Goal: Transaction & Acquisition: Purchase product/service

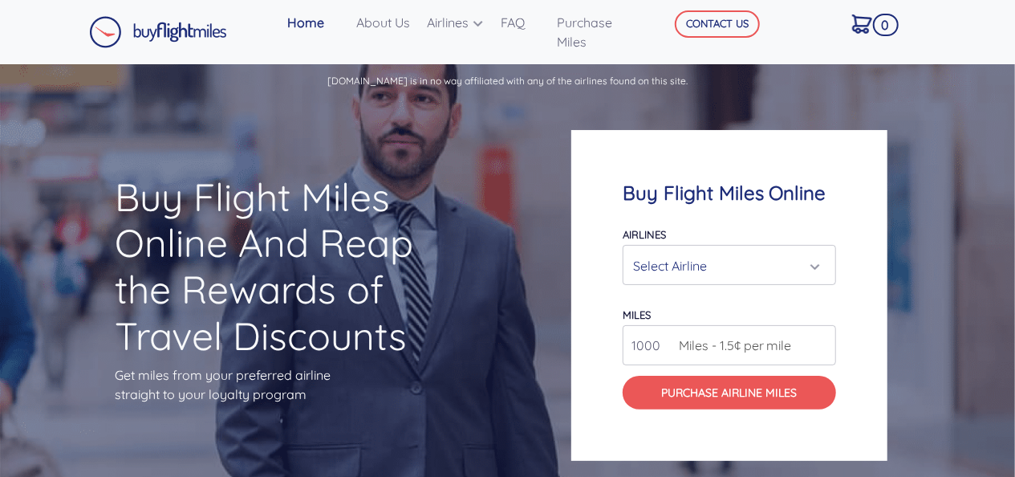
click at [789, 262] on div "Select Airline" at bounding box center [724, 265] width 183 height 30
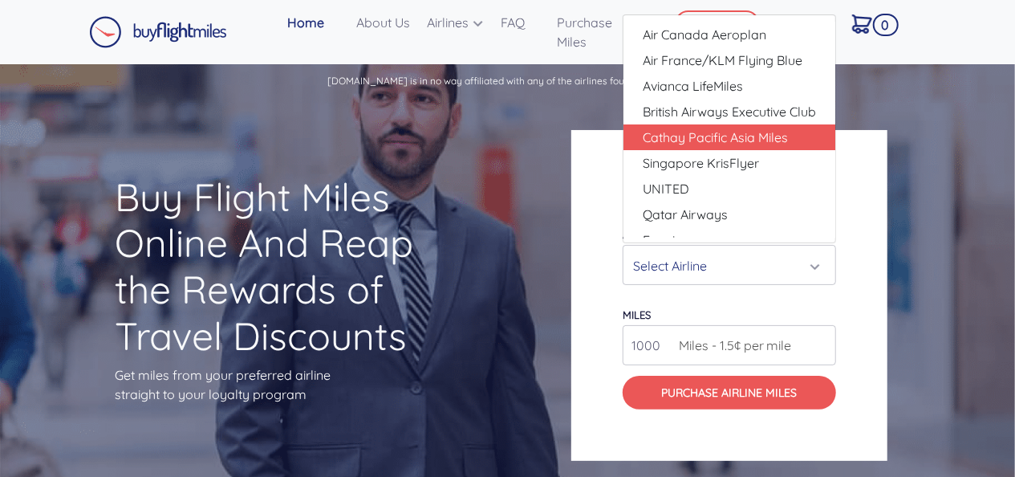
click at [789, 130] on link "Cathay Pacific Asia Miles" at bounding box center [729, 137] width 212 height 26
select select "Cathay Pacific Asia Miles"
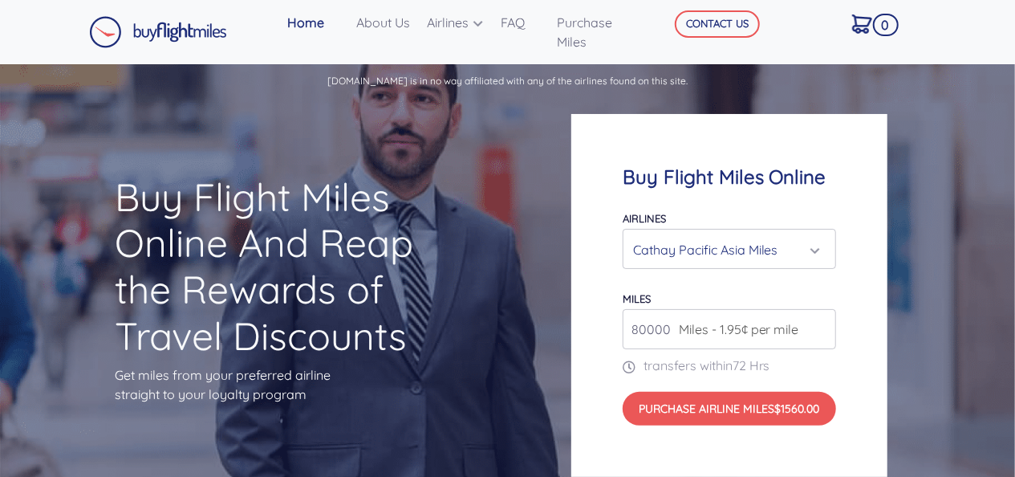
click at [984, 202] on div "Buy Flight Miles Online And Reap the Rewards of Travel Discounts Get miles from…" at bounding box center [507, 295] width 1015 height 388
click at [789, 339] on input "80000" at bounding box center [729, 329] width 213 height 40
click at [820, 326] on input "81000" at bounding box center [729, 329] width 213 height 40
click at [820, 326] on input "82000" at bounding box center [729, 329] width 213 height 40
click at [820, 326] on input "83000" at bounding box center [729, 329] width 213 height 40
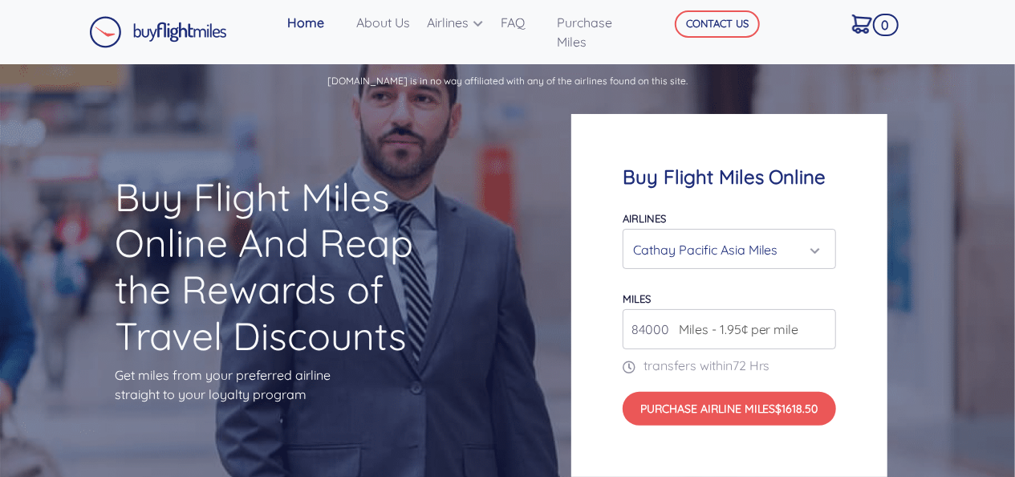
click at [820, 326] on input "84000" at bounding box center [729, 329] width 213 height 40
click at [820, 326] on input "85000" at bounding box center [729, 329] width 213 height 40
click at [820, 326] on input "86000" at bounding box center [729, 329] width 213 height 40
click at [820, 326] on input "87000" at bounding box center [729, 329] width 213 height 40
click at [820, 326] on input "88000" at bounding box center [729, 329] width 213 height 40
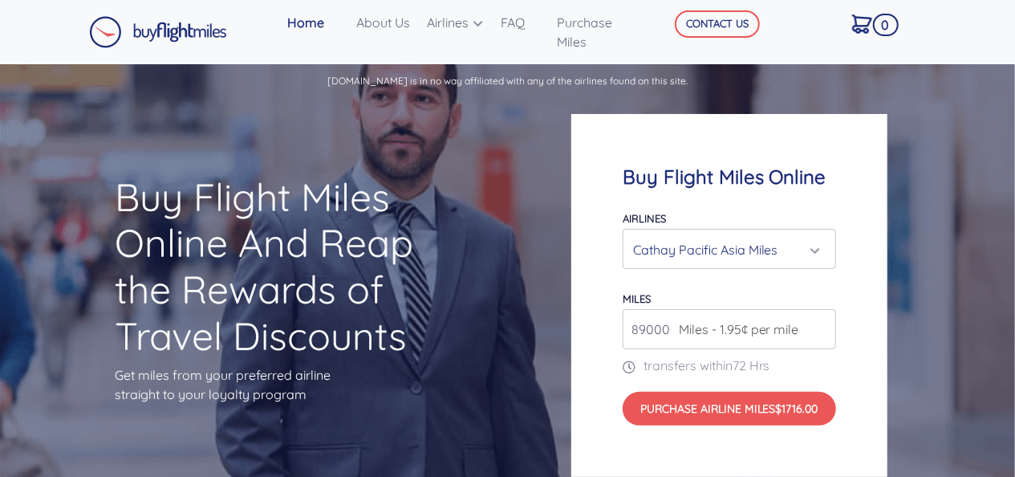
click at [820, 326] on input "89000" at bounding box center [729, 329] width 213 height 40
click at [820, 326] on input "90000" at bounding box center [729, 329] width 213 height 40
click at [820, 326] on input "91000" at bounding box center [729, 329] width 213 height 40
click at [820, 326] on input "92000" at bounding box center [729, 329] width 213 height 40
click at [820, 326] on input "93000" at bounding box center [729, 329] width 213 height 40
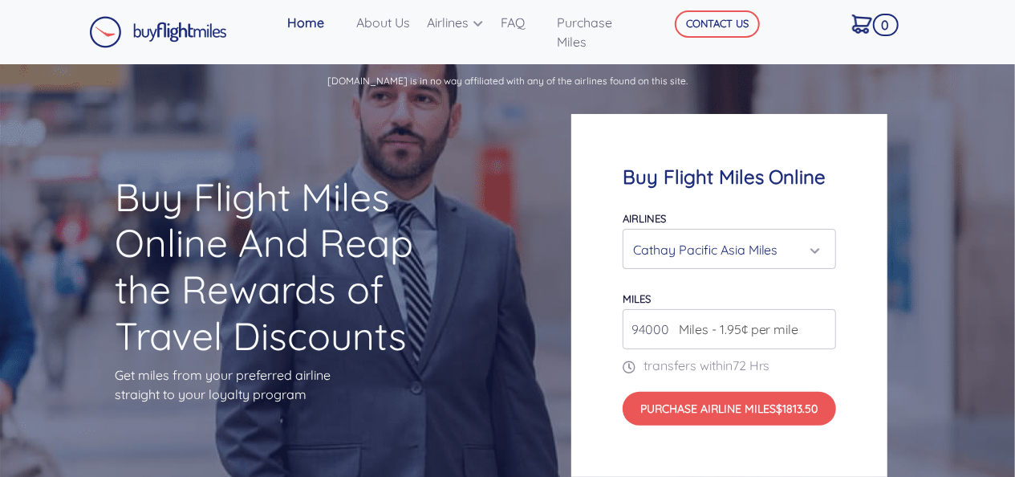
click at [820, 326] on input "94000" at bounding box center [729, 329] width 213 height 40
click at [820, 326] on input "95000" at bounding box center [729, 329] width 213 height 40
click at [820, 326] on input "96000" at bounding box center [729, 329] width 213 height 40
click at [820, 326] on input "97000" at bounding box center [729, 329] width 213 height 40
click at [820, 326] on input "98000" at bounding box center [729, 329] width 213 height 40
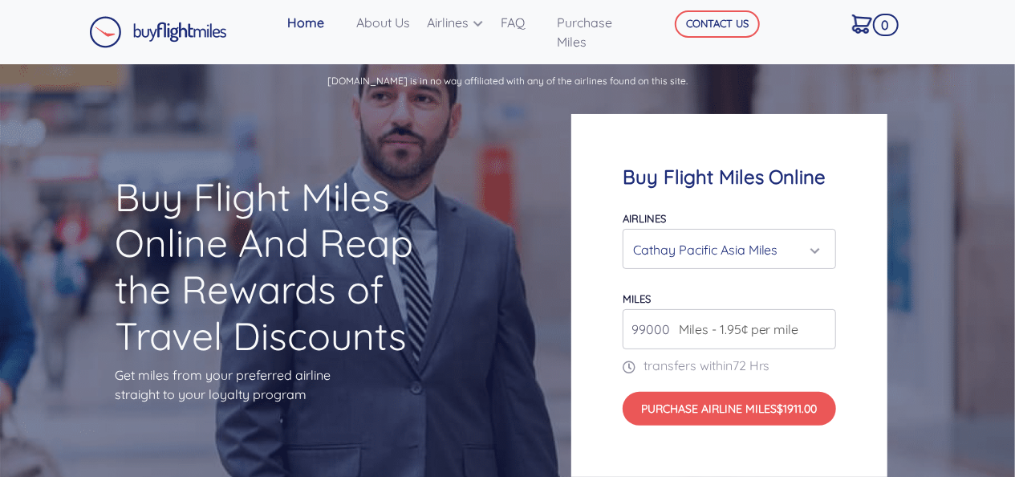
click at [820, 326] on input "99000" at bounding box center [729, 329] width 213 height 40
type input "100000"
click at [820, 326] on input "100000" at bounding box center [729, 329] width 213 height 40
click at [948, 292] on div "Buy Flight Miles Online Airlines Air Canada Aeroplan Air France/KLM Flying Blue…" at bounding box center [761, 295] width 406 height 517
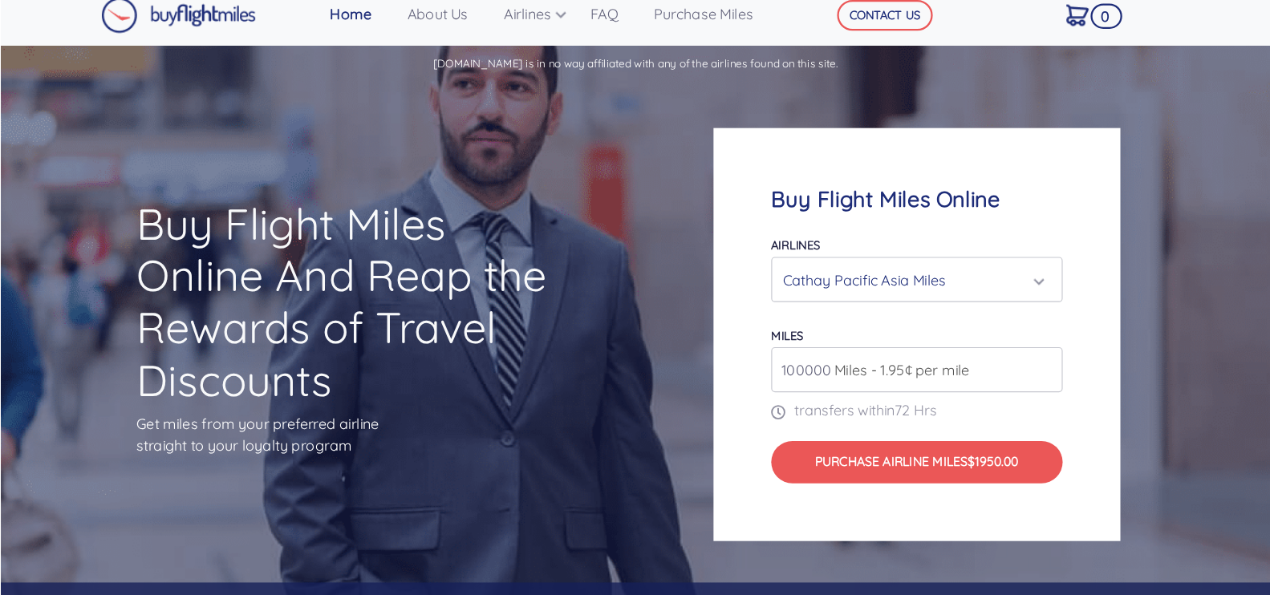
scroll to position [13, 0]
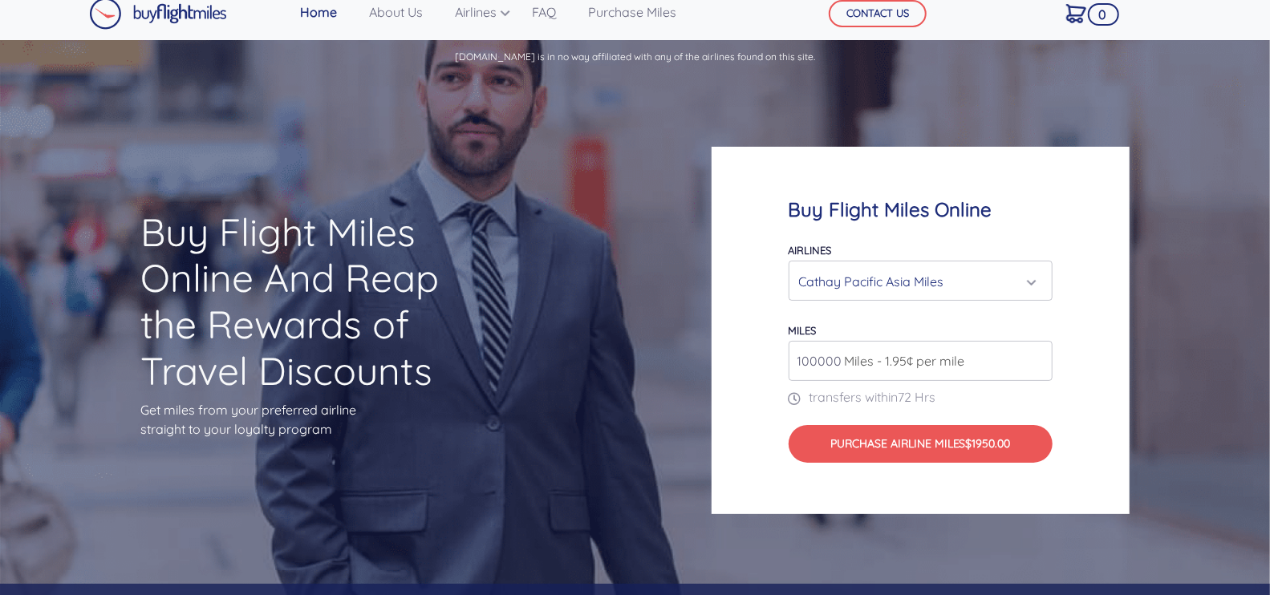
click at [606, 305] on div "Buy Flight Miles Online And Reap the Rewards of Travel Discounts Get miles from…" at bounding box center [635, 330] width 1270 height 507
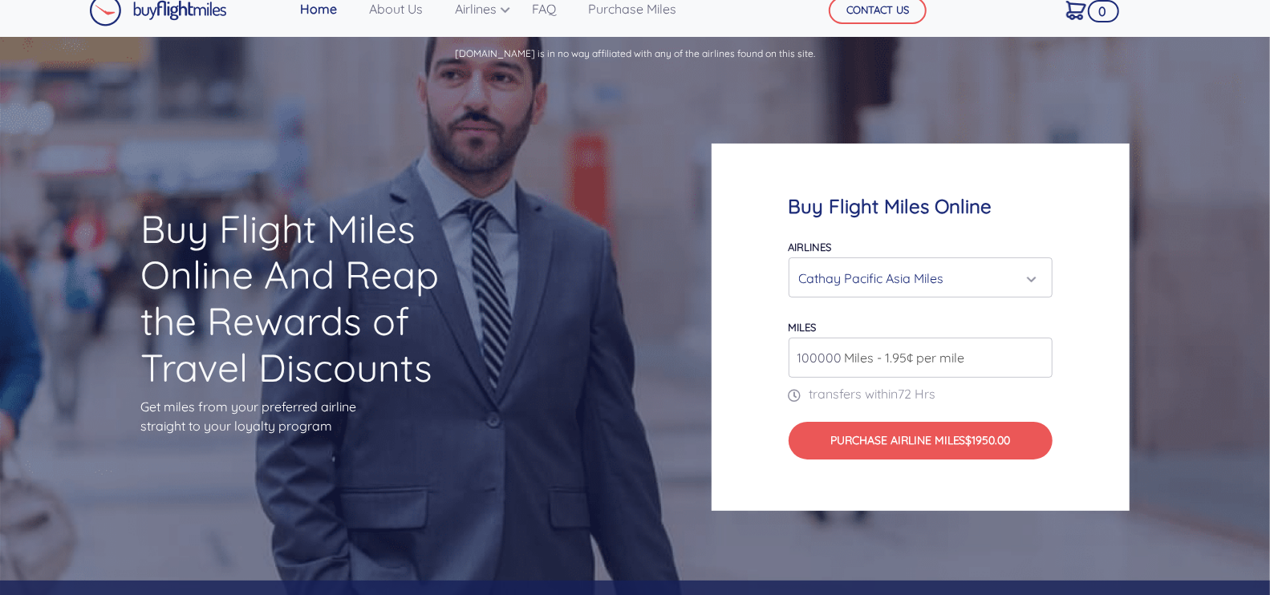
click at [951, 295] on div "Cathay Pacific Asia Miles" at bounding box center [920, 277] width 262 height 39
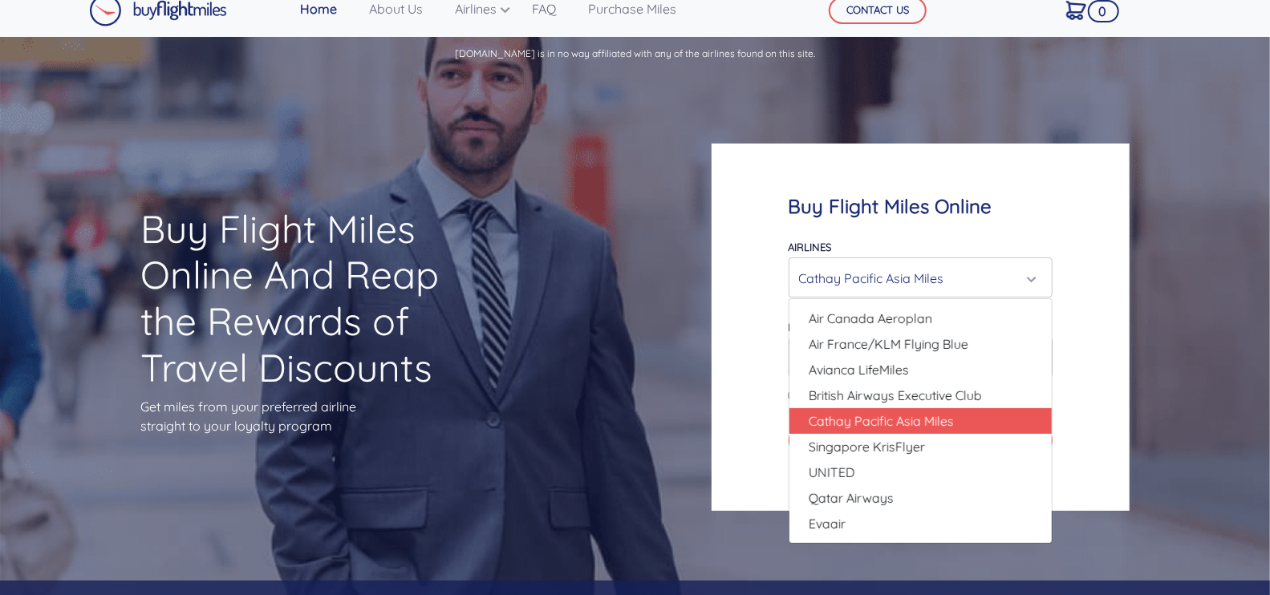
click at [638, 412] on div "Buy Flight Miles Online And Reap the Rewards of Travel Discounts Get miles from…" at bounding box center [635, 327] width 1270 height 507
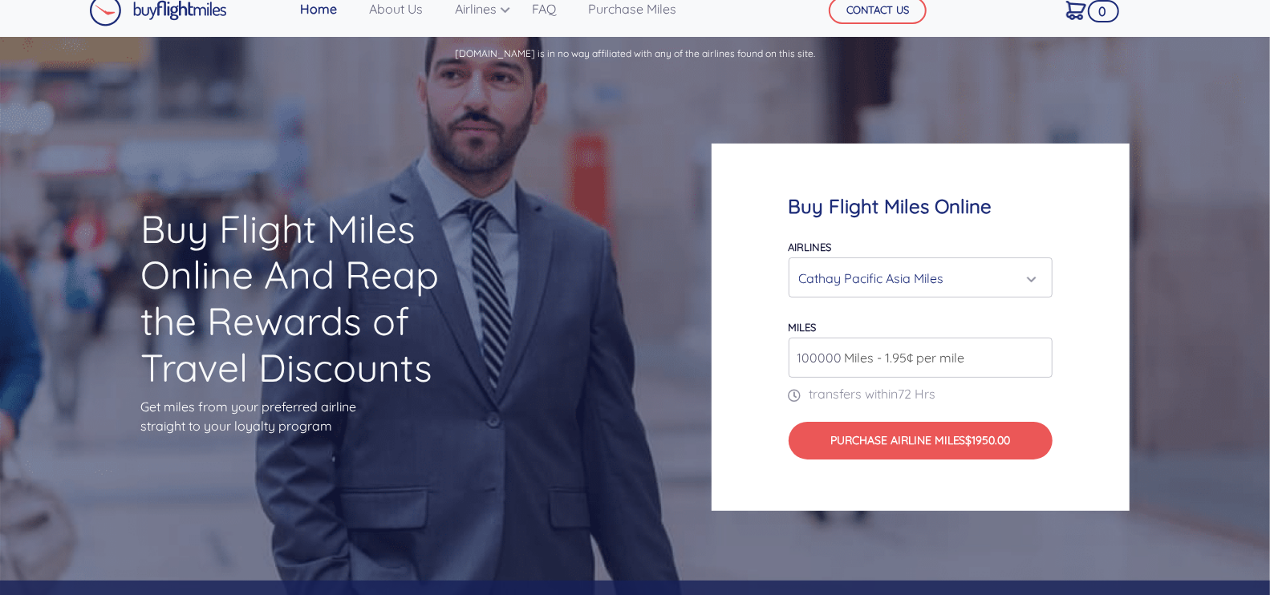
click at [955, 271] on div "Cathay Pacific Asia Miles" at bounding box center [915, 278] width 233 height 30
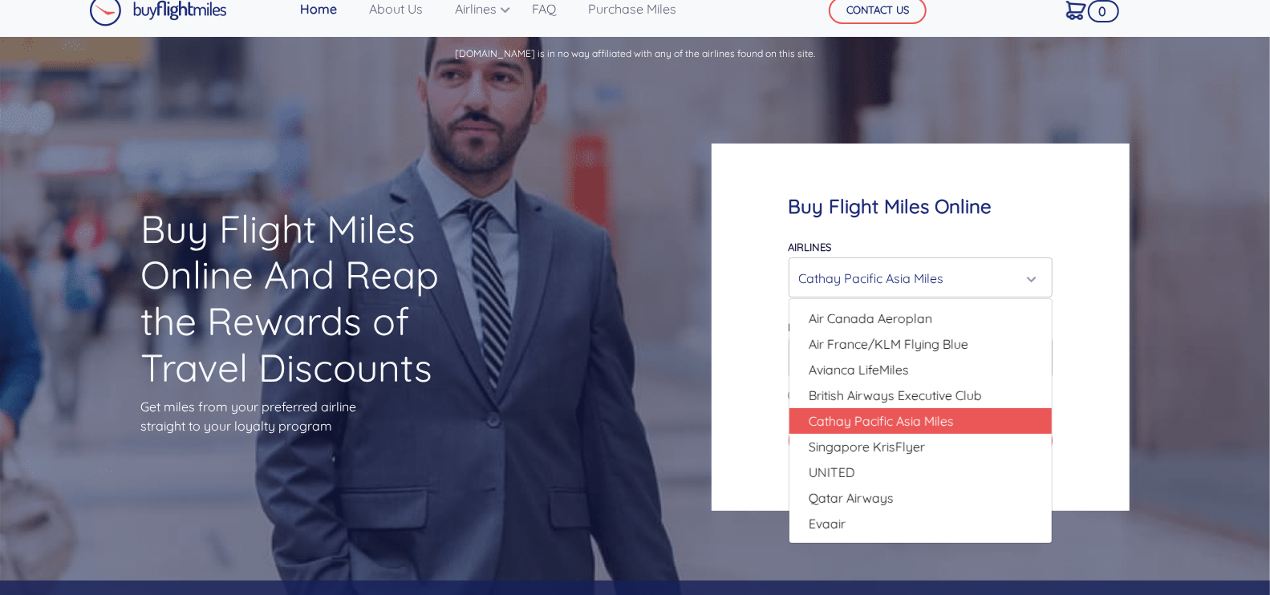
click at [879, 416] on span "Cathay Pacific Asia Miles" at bounding box center [881, 421] width 145 height 19
select select "Cathay Pacific Asia Miles"
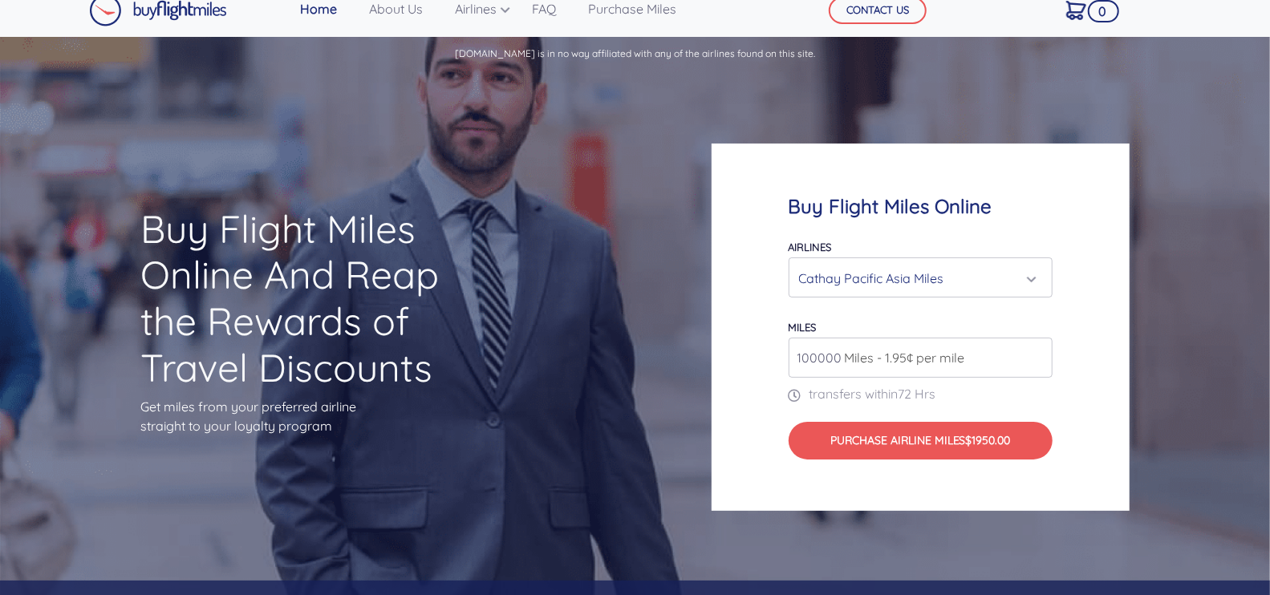
click at [603, 297] on div "Buy Flight Miles Online And Reap the Rewards of Travel Discounts Get miles from…" at bounding box center [635, 327] width 1270 height 507
